Goal: Obtain resource: Obtain resource

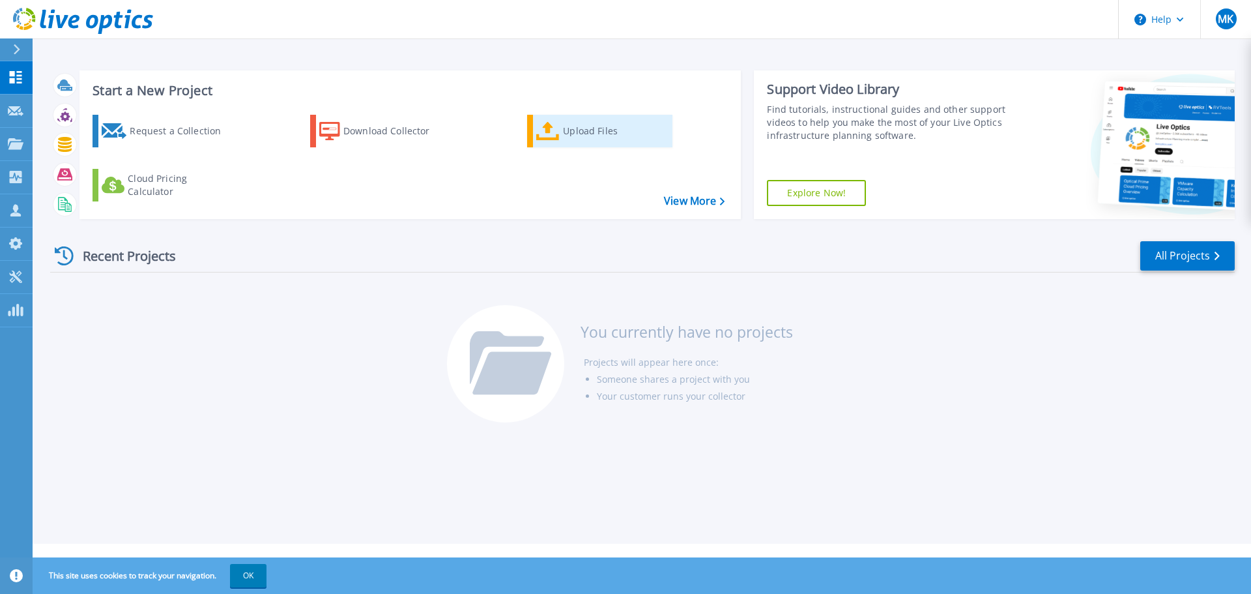
click at [616, 128] on div "Upload Files" at bounding box center [615, 131] width 104 height 26
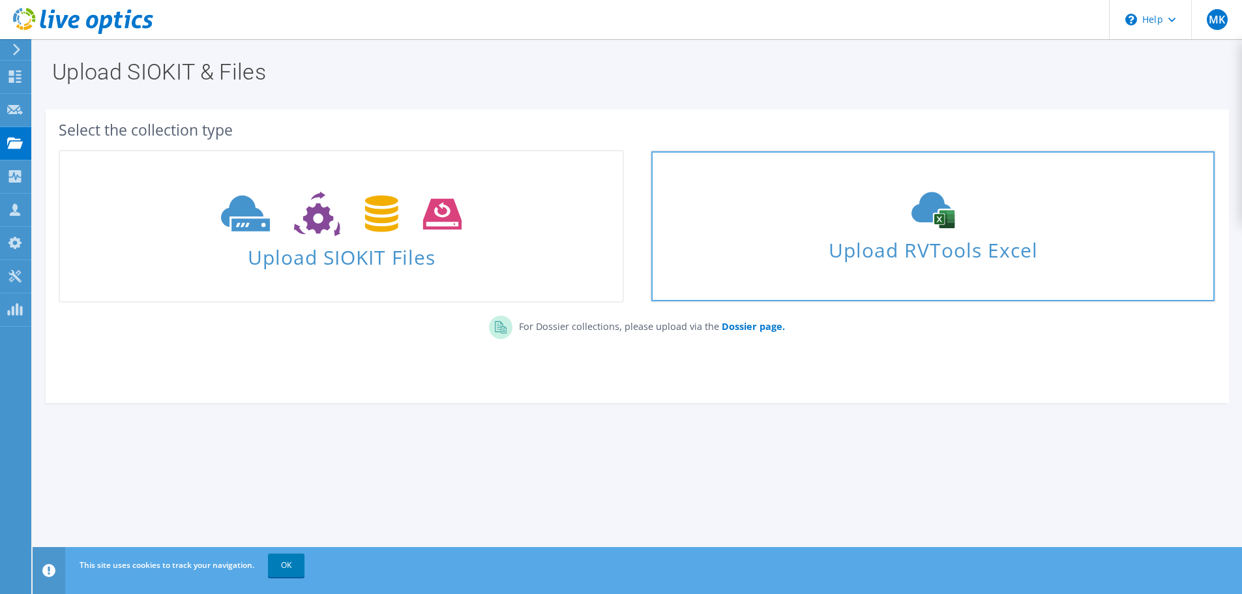
click at [929, 253] on span "Upload RVTools Excel" at bounding box center [932, 247] width 562 height 28
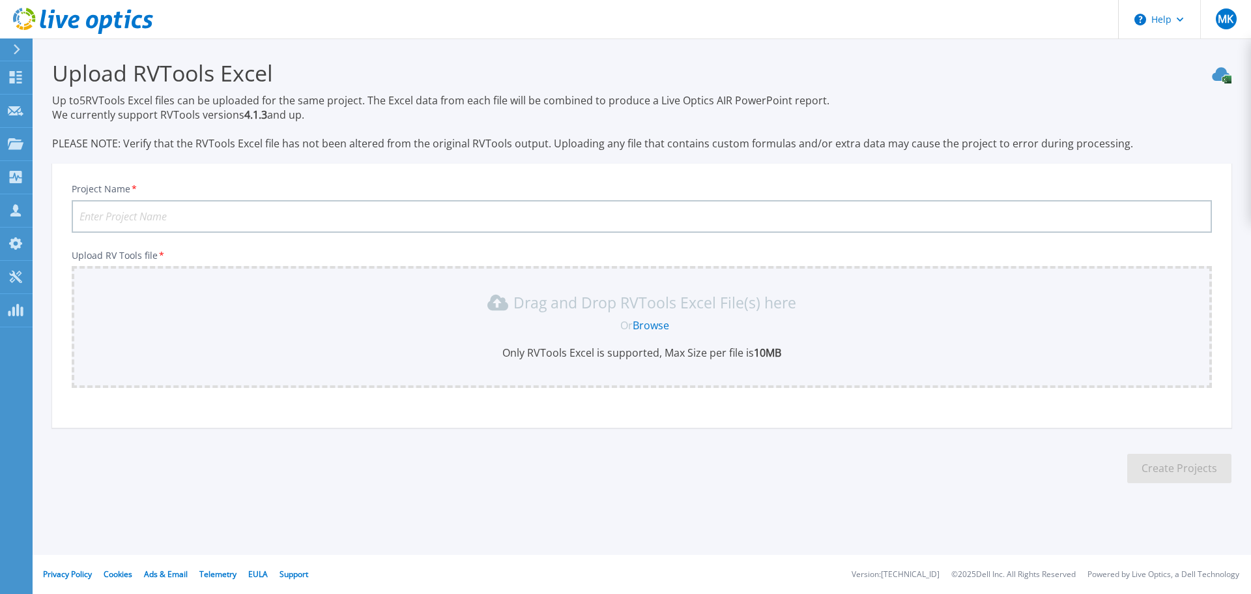
click at [660, 323] on link "Browse" at bounding box center [651, 325] width 36 height 14
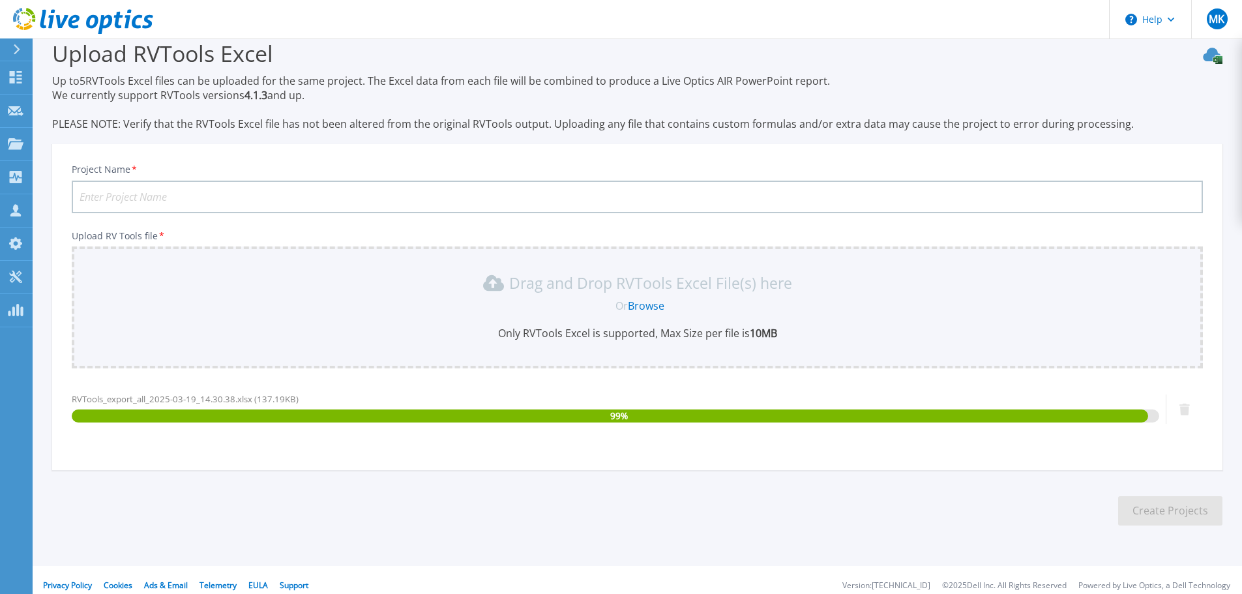
scroll to position [31, 0]
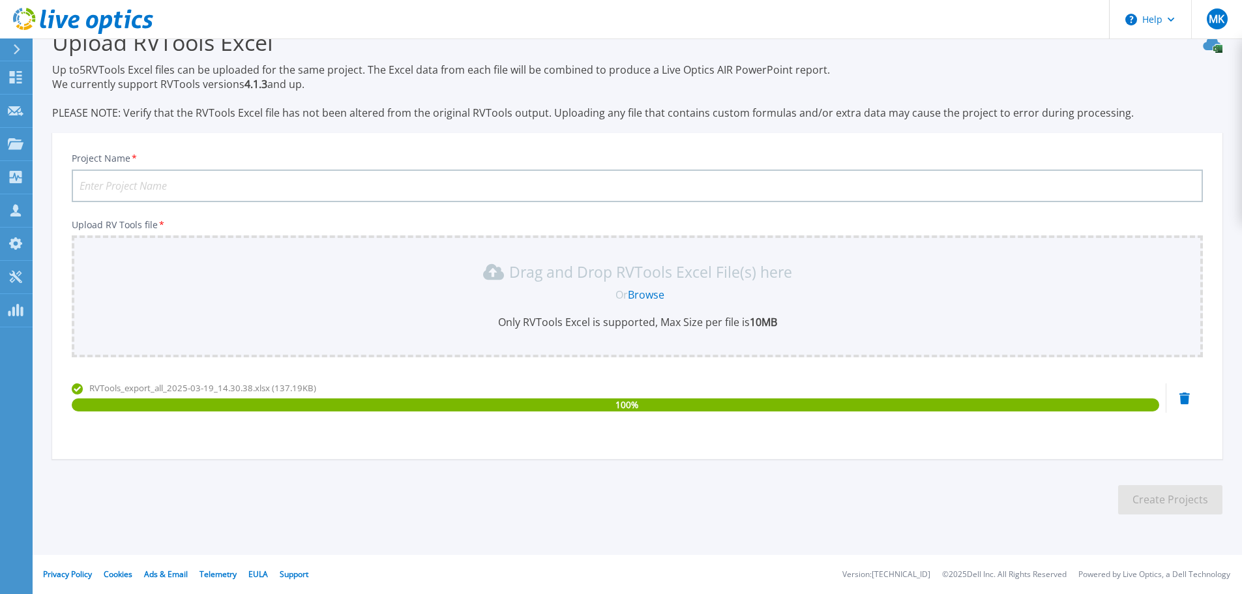
click at [217, 185] on input "Project Name *" at bounding box center [637, 185] width 1131 height 33
type input "SSSD1"
click at [1181, 493] on button "Create Projects" at bounding box center [1170, 499] width 104 height 29
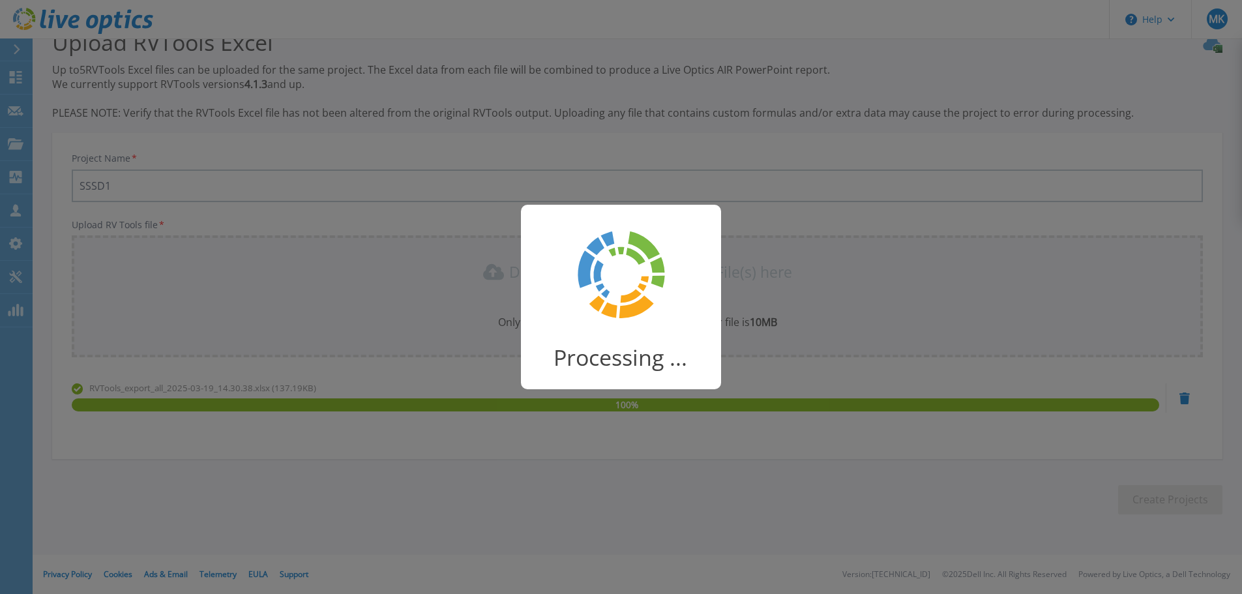
scroll to position [25, 0]
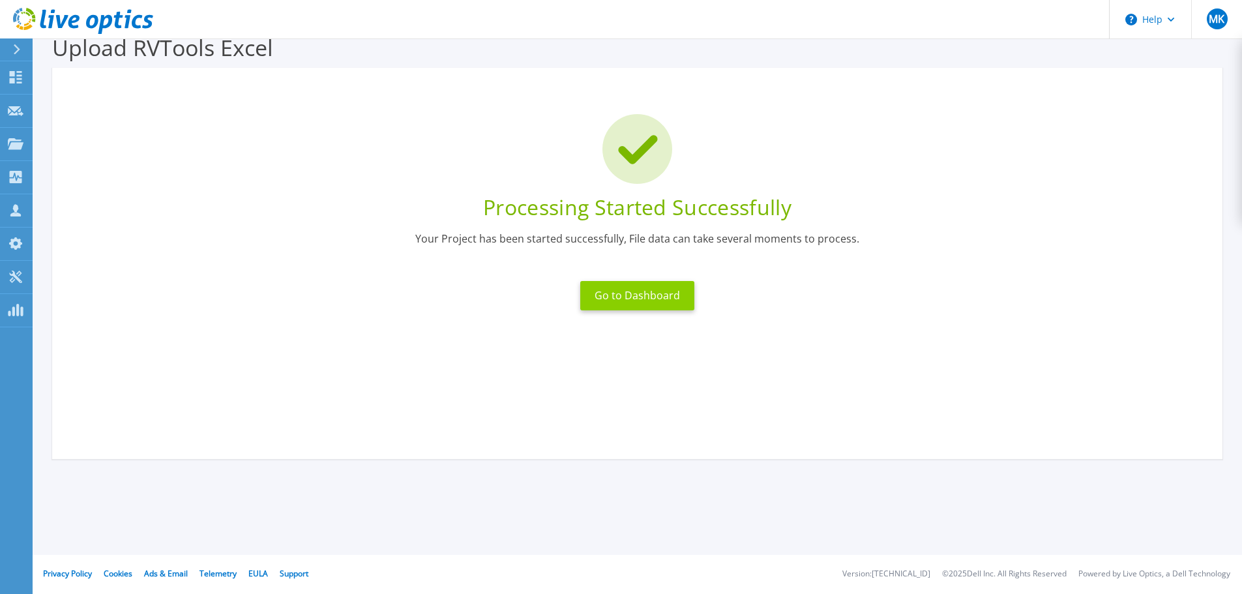
drag, startPoint x: 618, startPoint y: 295, endPoint x: 588, endPoint y: 286, distance: 31.2
click at [618, 295] on button "Go to Dashboard" at bounding box center [637, 295] width 114 height 29
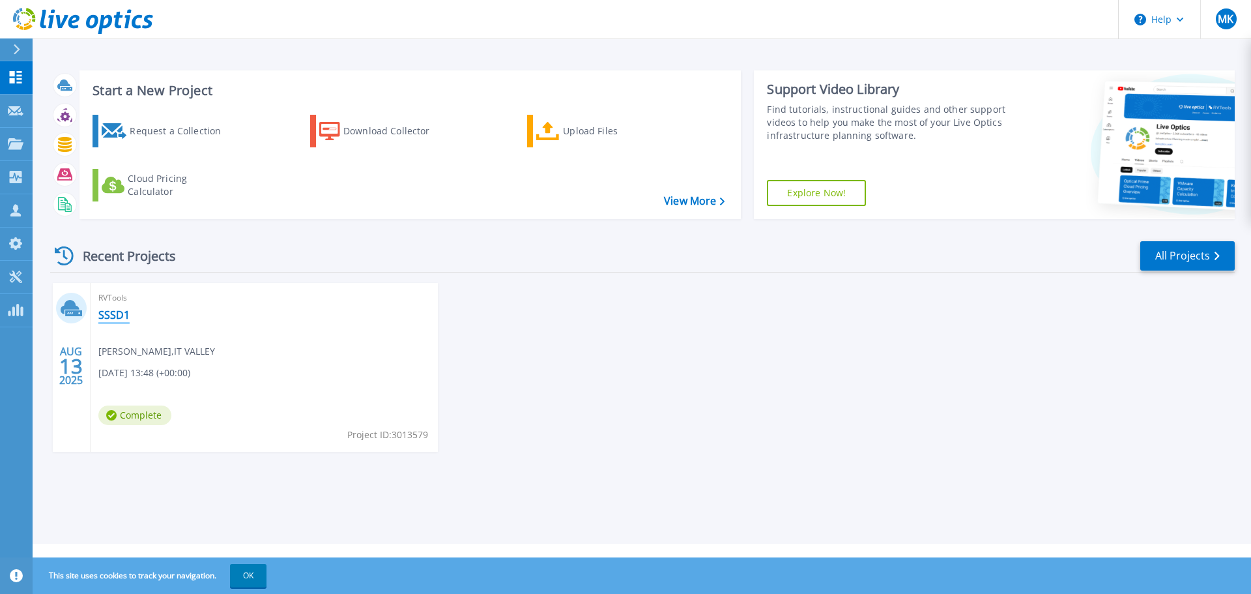
click at [104, 315] on link "SSSD1" at bounding box center [113, 314] width 31 height 13
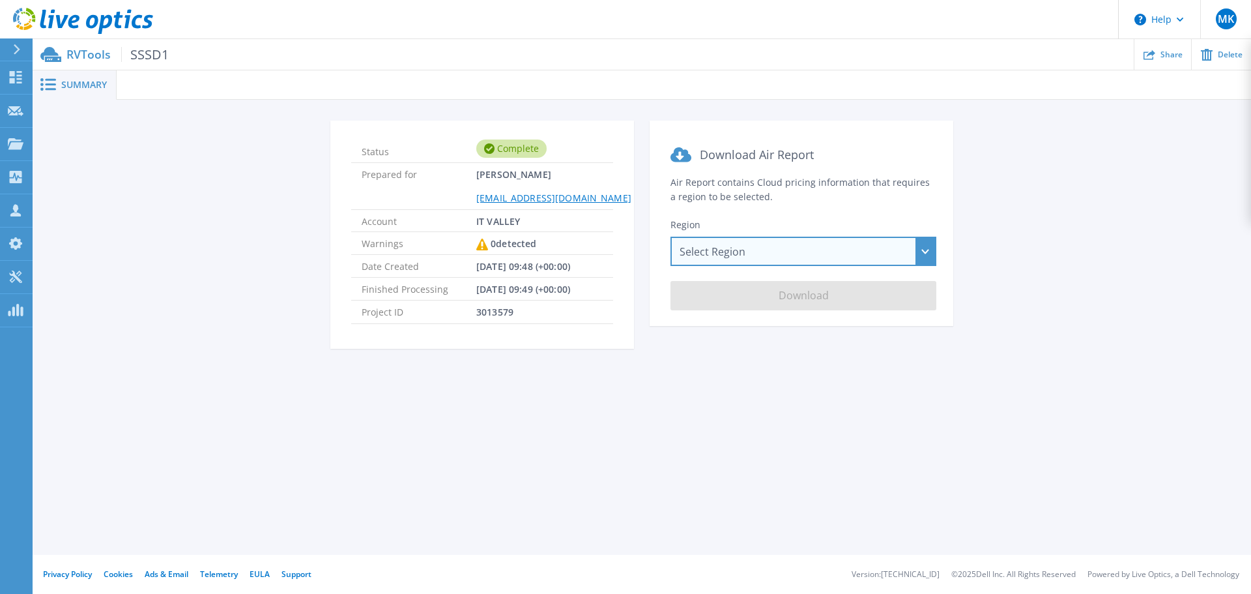
click at [708, 246] on div "Select Region Asia Pacific (Hong Kong) Asia Pacific (Mumbai) Asia Pacific (Seou…" at bounding box center [804, 251] width 266 height 29
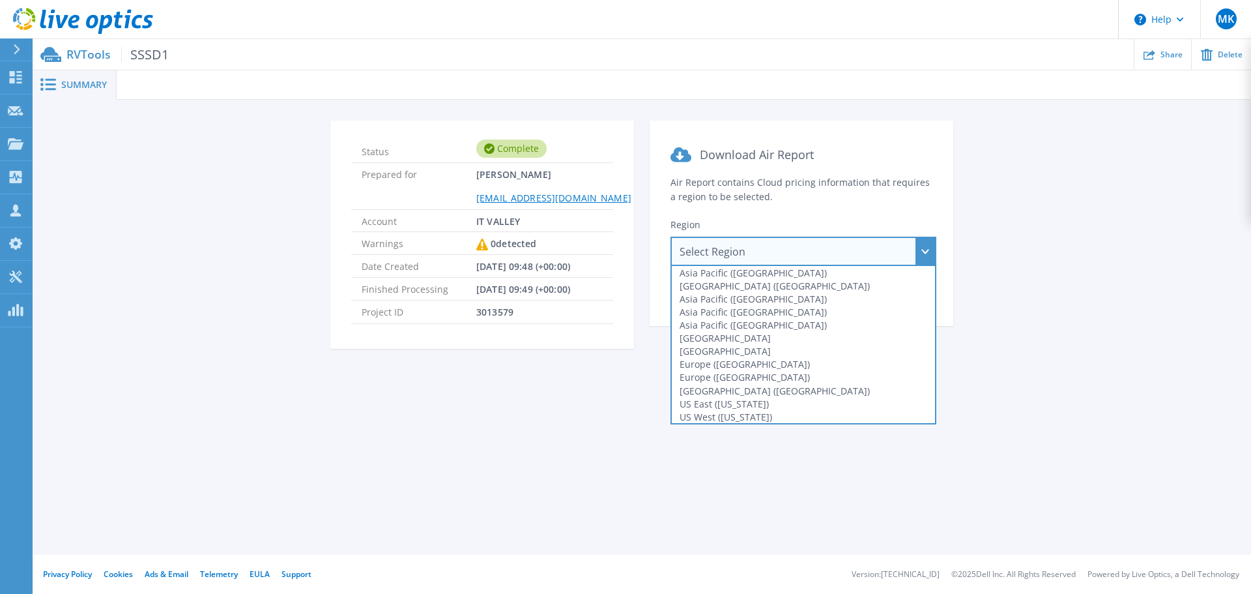
click at [789, 196] on section "Download Air Report Air Report contains Cloud pricing information that requires…" at bounding box center [802, 223] width 304 height 205
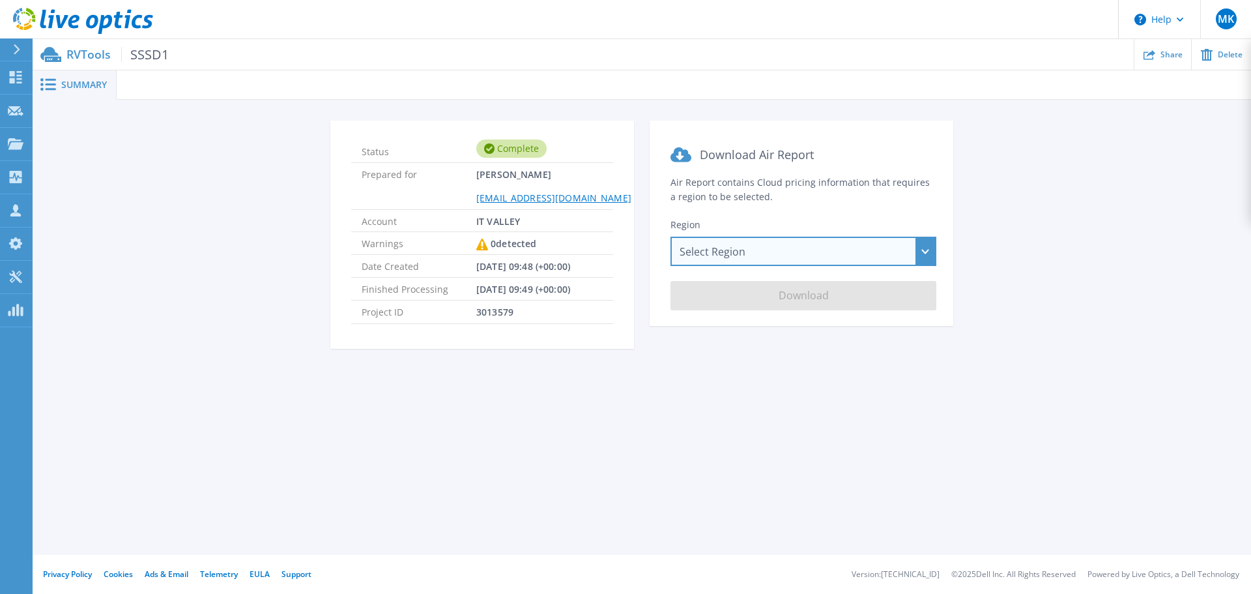
click at [751, 244] on div "Select Region Asia Pacific (Hong Kong) Asia Pacific (Mumbai) Asia Pacific (Seou…" at bounding box center [804, 251] width 266 height 29
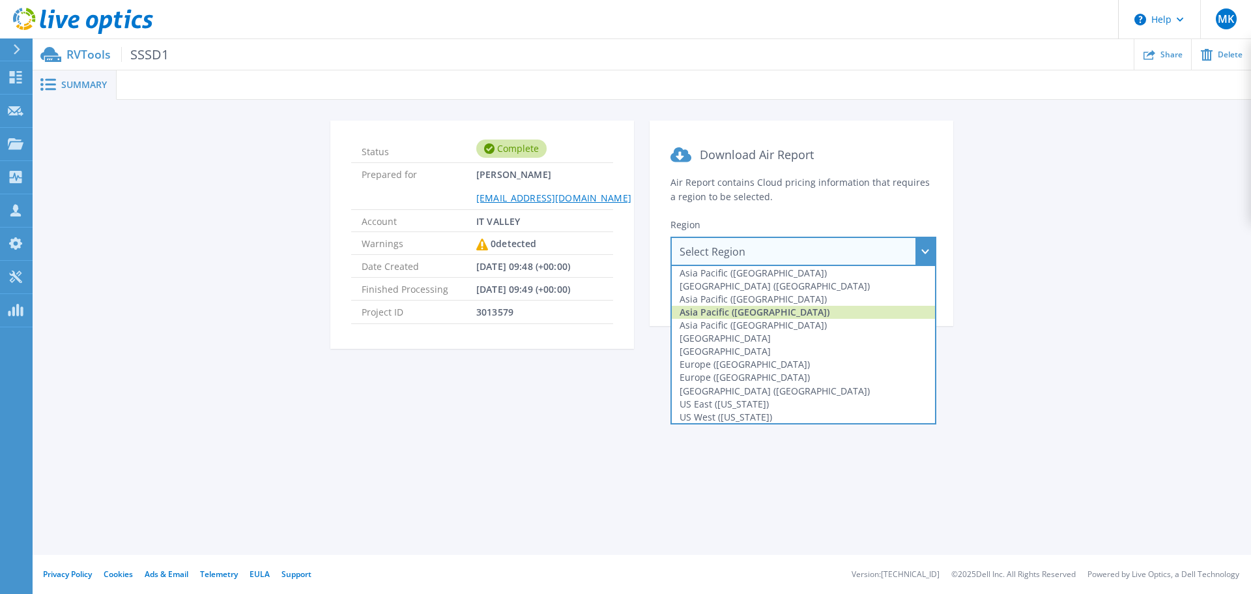
click at [762, 308] on div "Asia Pacific (Singapore)" at bounding box center [803, 312] width 263 height 13
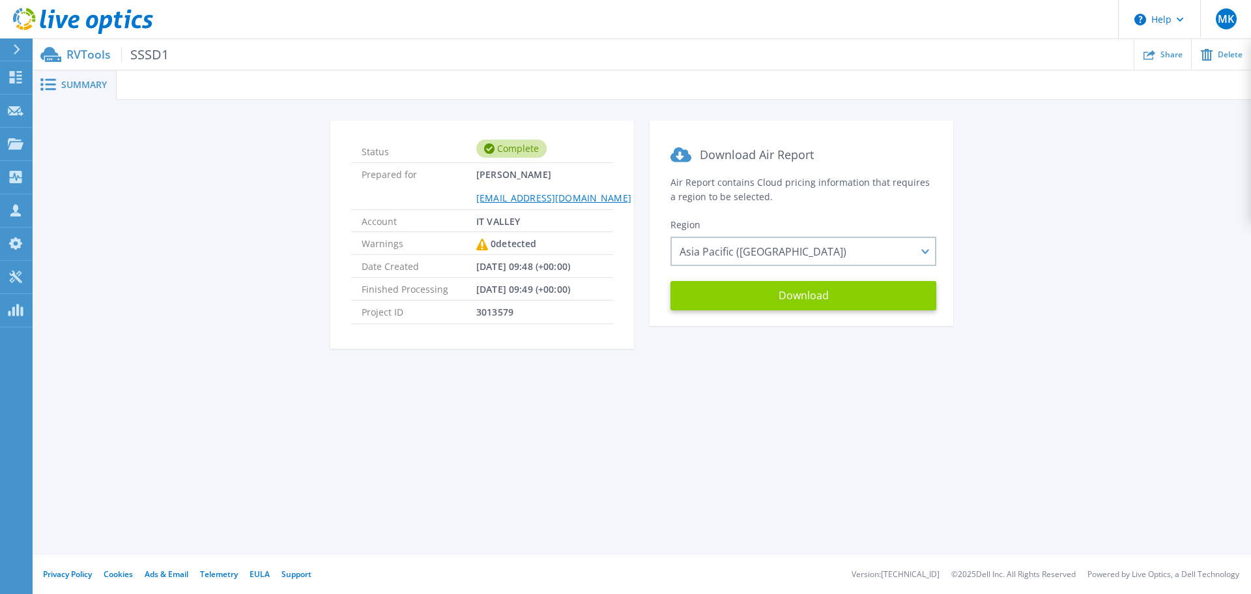
click at [780, 288] on button "Download" at bounding box center [804, 295] width 266 height 29
click at [89, 84] on span "Summary" at bounding box center [84, 84] width 46 height 9
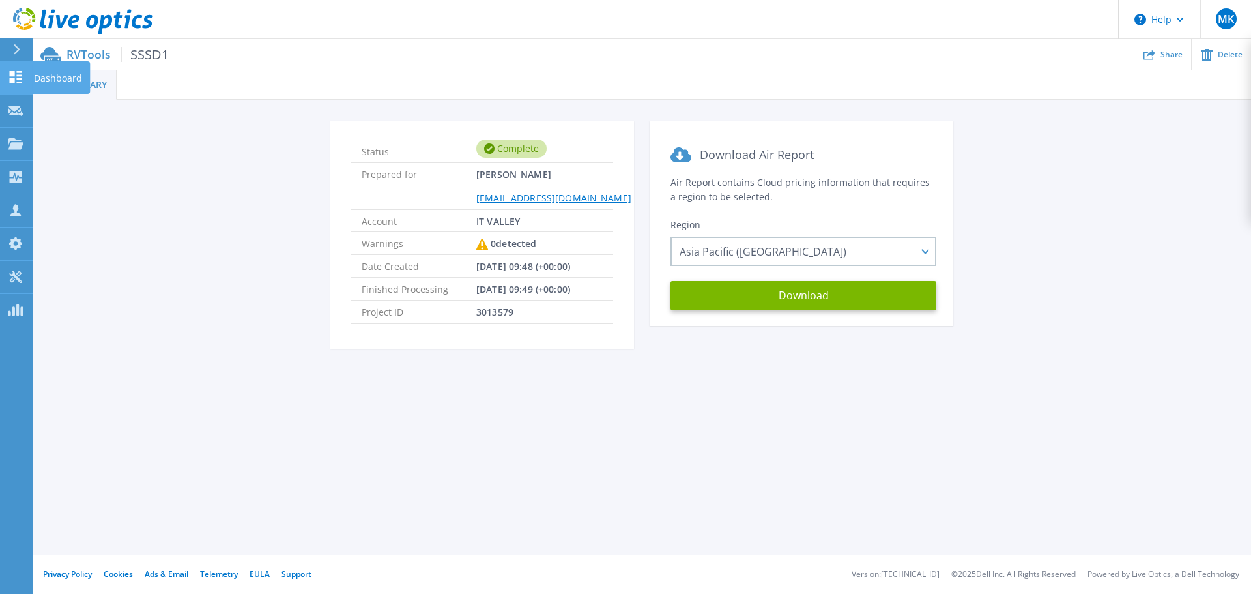
click at [15, 79] on icon at bounding box center [16, 77] width 16 height 12
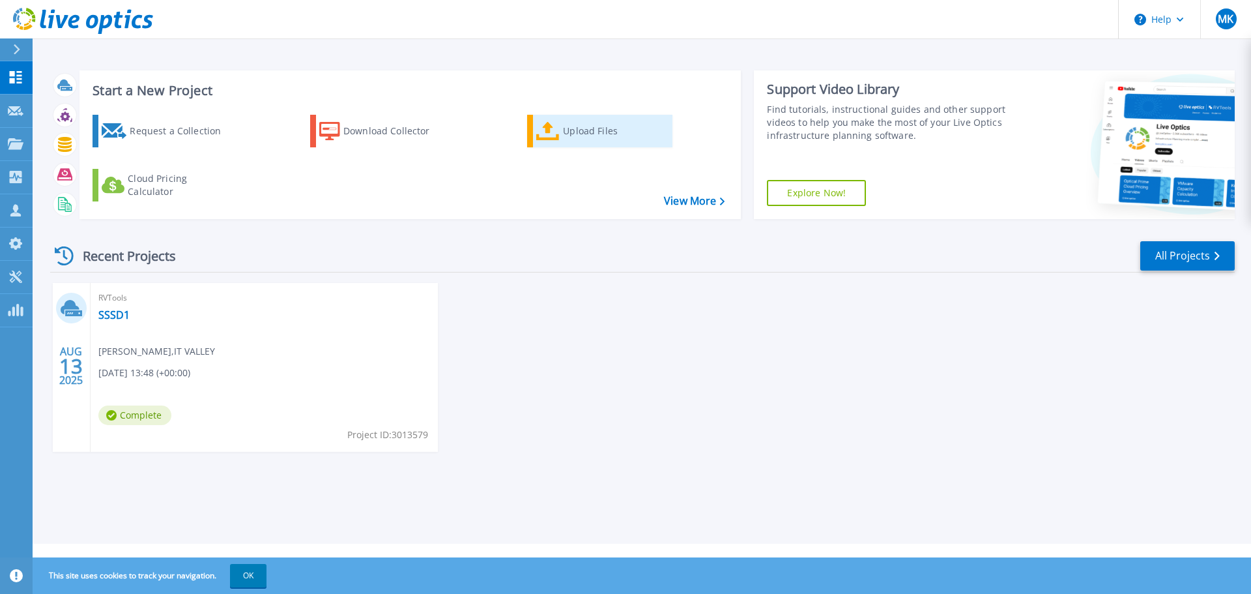
click at [598, 136] on div "Upload Files" at bounding box center [615, 131] width 104 height 26
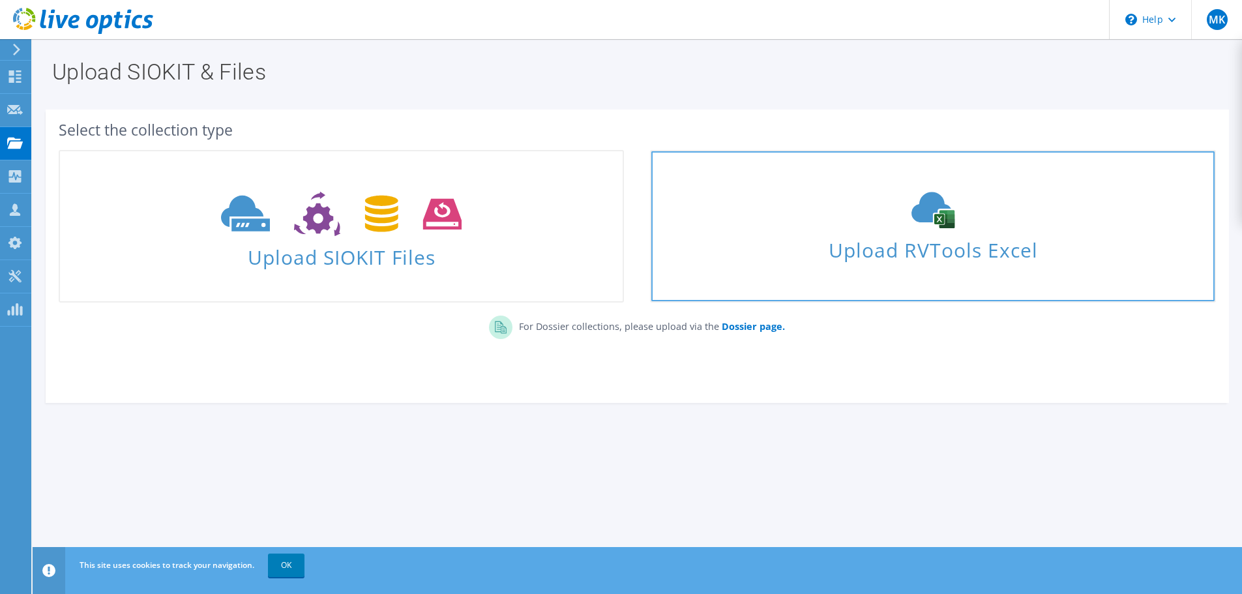
click at [950, 216] on use at bounding box center [932, 210] width 43 height 36
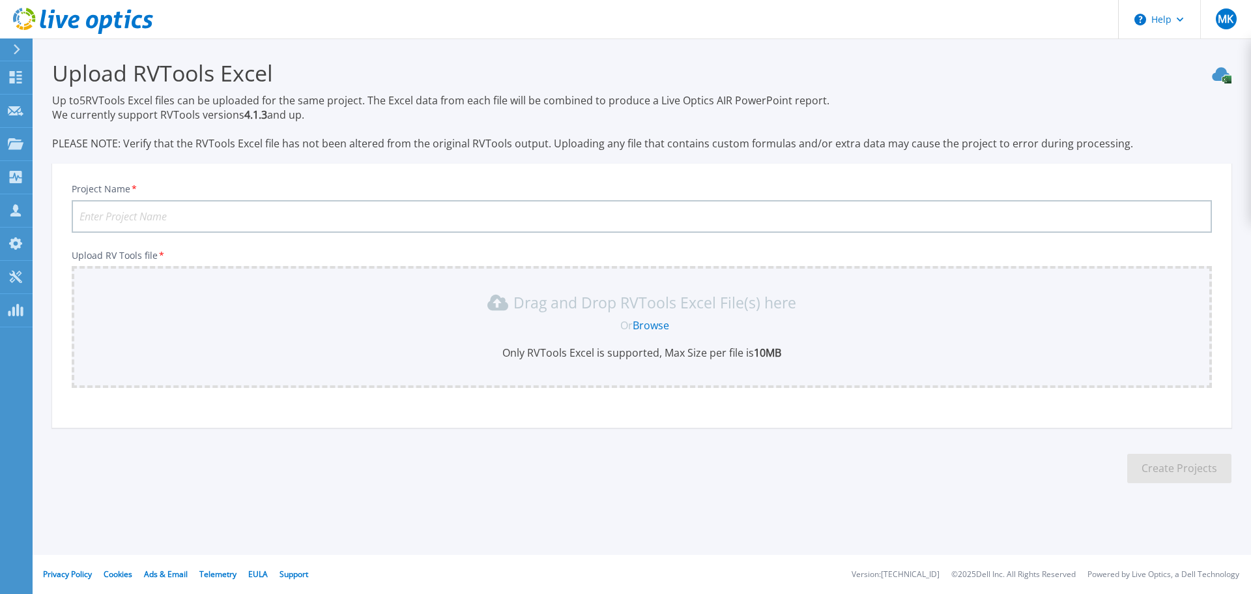
click at [205, 217] on input "Project Name *" at bounding box center [642, 216] width 1141 height 33
type input "SSSD2"
click at [650, 322] on link "Browse" at bounding box center [651, 325] width 36 height 14
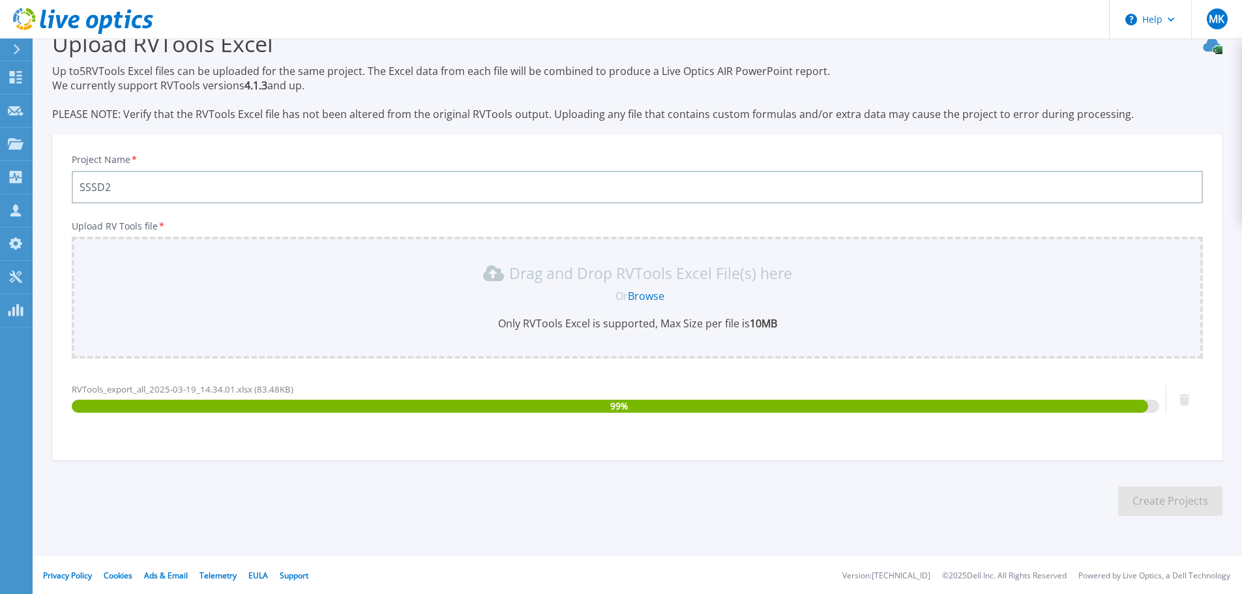
scroll to position [31, 0]
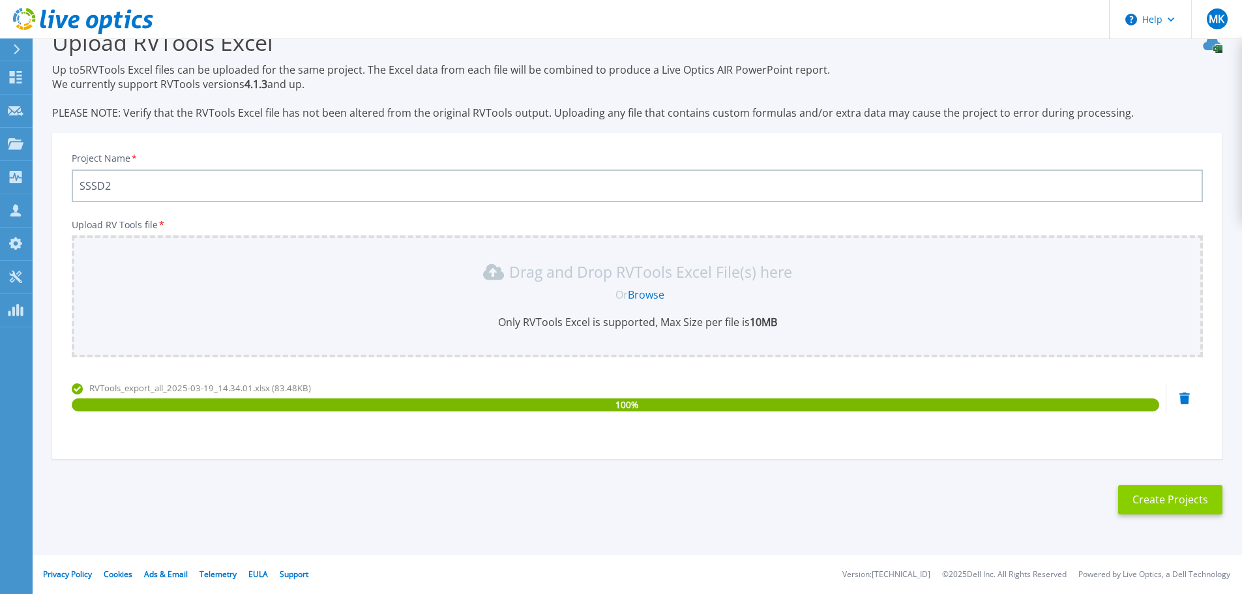
click at [1182, 496] on button "Create Projects" at bounding box center [1170, 499] width 104 height 29
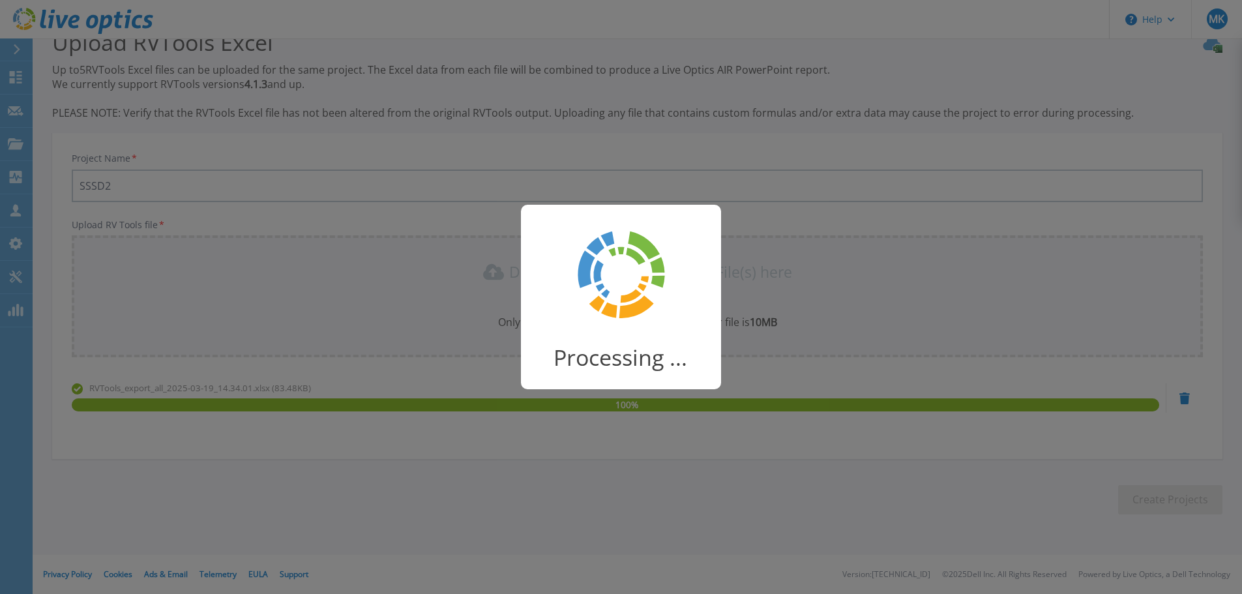
scroll to position [25, 0]
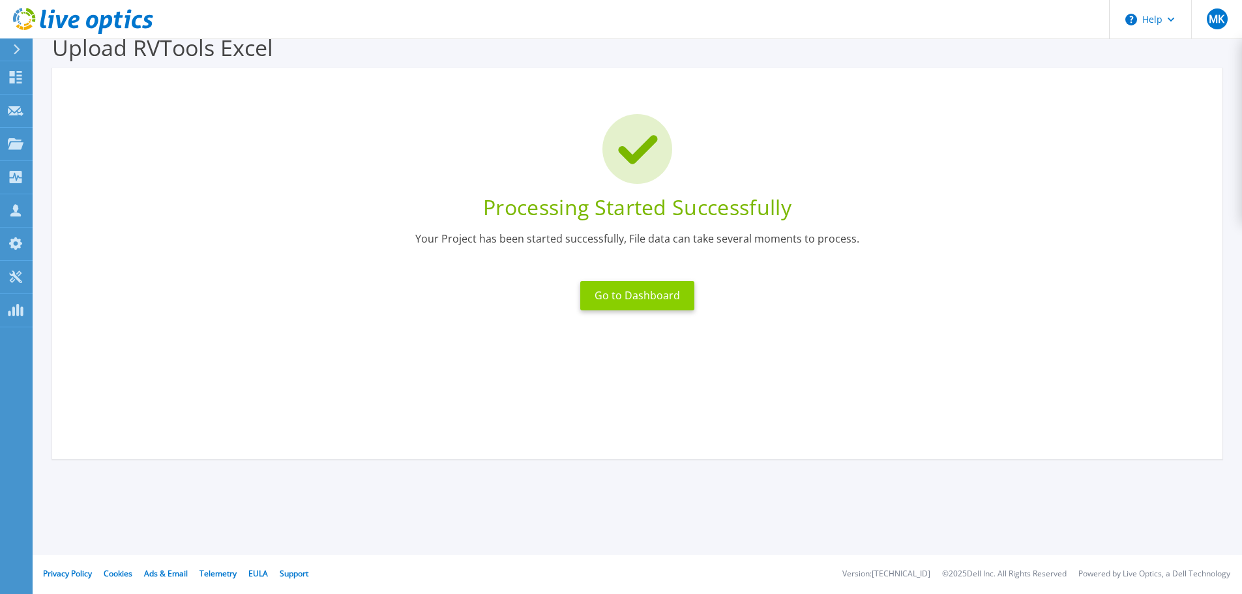
click at [658, 299] on button "Go to Dashboard" at bounding box center [637, 295] width 114 height 29
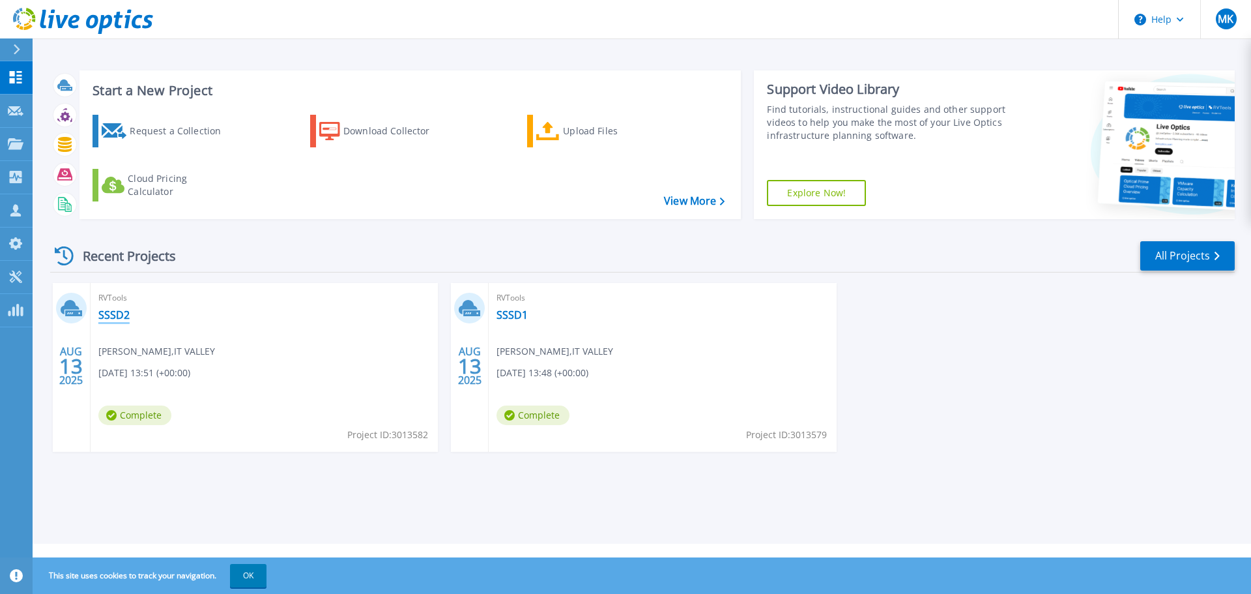
click at [121, 317] on link "SSSD2" at bounding box center [113, 314] width 31 height 13
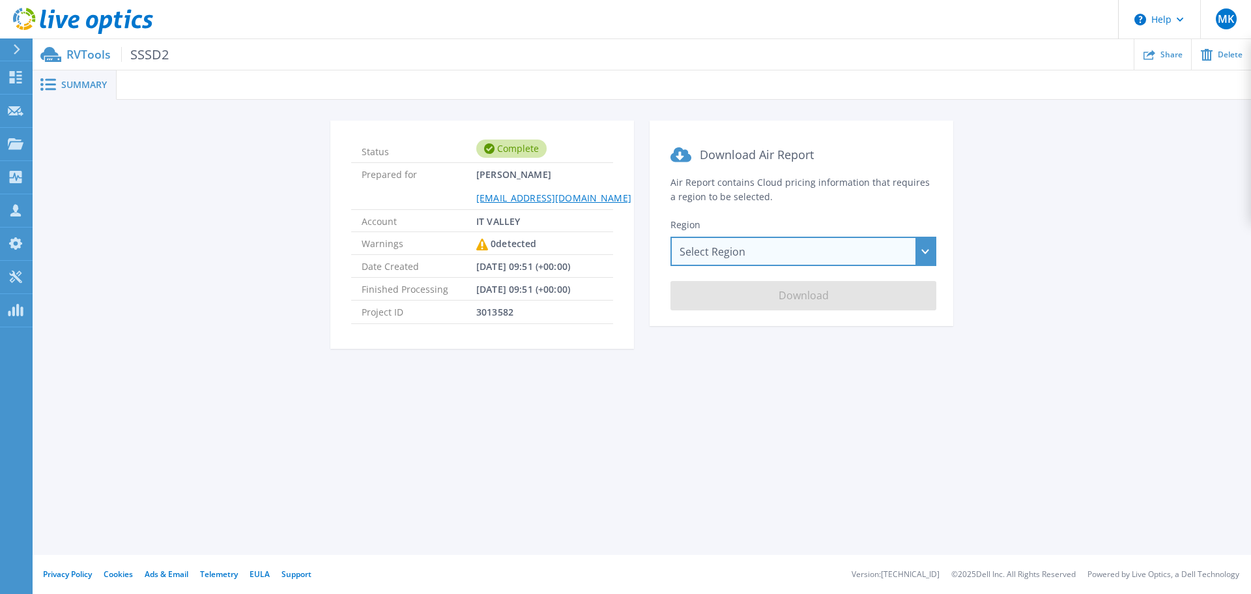
click at [749, 248] on div "Select Region [GEOGRAPHIC_DATA] ([GEOGRAPHIC_DATA]) [GEOGRAPHIC_DATA] ([GEOGRAP…" at bounding box center [804, 251] width 266 height 29
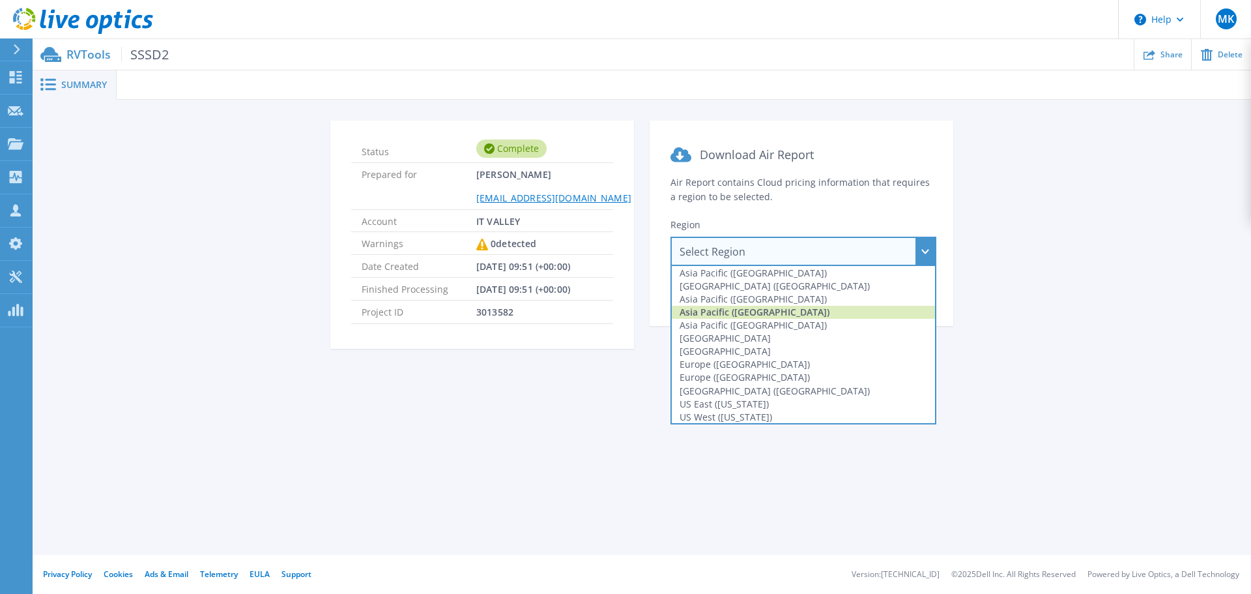
click at [762, 308] on div "Asia Pacific ([GEOGRAPHIC_DATA])" at bounding box center [803, 312] width 263 height 13
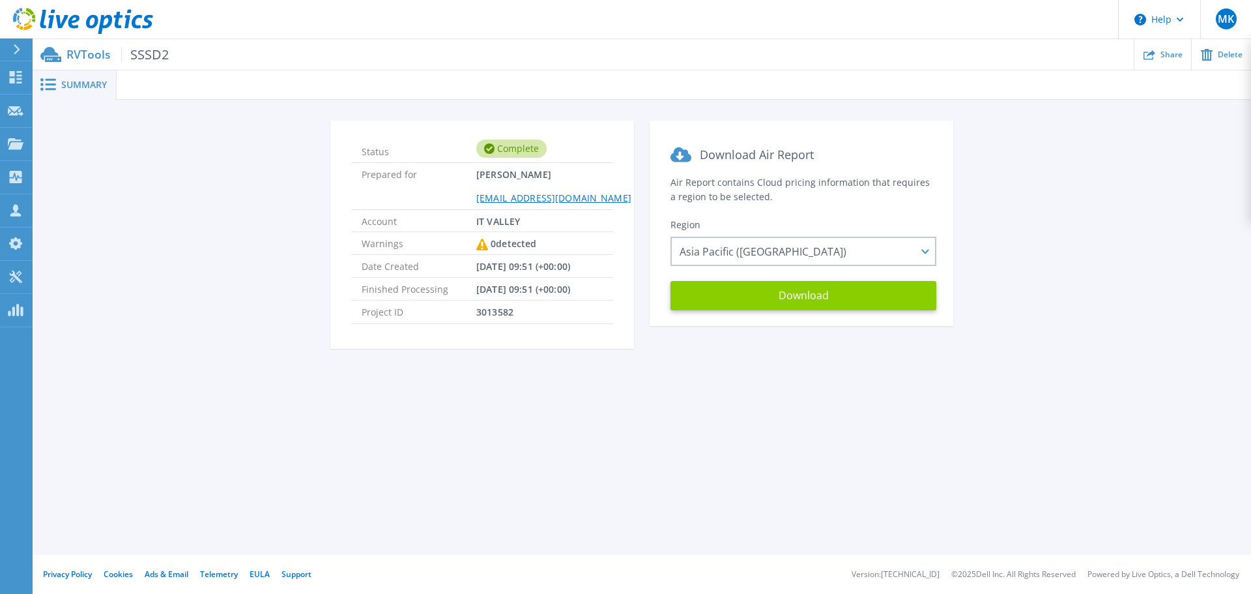
click at [789, 295] on button "Download" at bounding box center [804, 295] width 266 height 29
